Goal: Find specific page/section: Find specific page/section

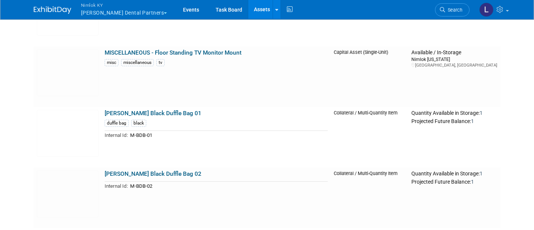
scroll to position [896, 0]
click at [123, 7] on span "Nimlok KY" at bounding box center [124, 5] width 86 height 8
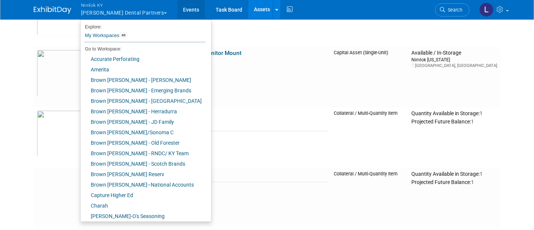
click at [179, 11] on link "Events" at bounding box center [190, 9] width 27 height 19
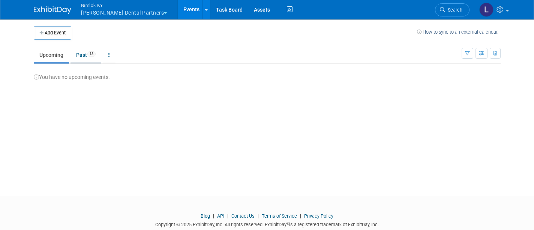
click at [85, 55] on link "Past 13" at bounding box center [85, 55] width 31 height 14
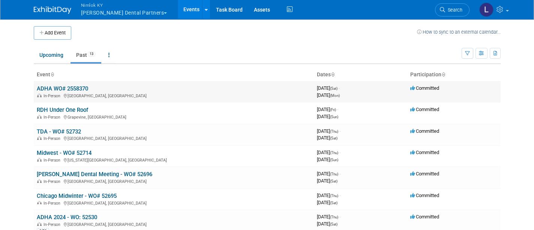
click at [76, 89] on link "ADHA WO# 2558370" at bounding box center [62, 88] width 51 height 7
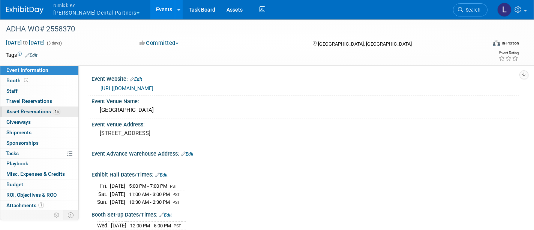
click at [36, 110] on span "Asset Reservations 15" at bounding box center [33, 112] width 54 height 6
